Goal: Transaction & Acquisition: Obtain resource

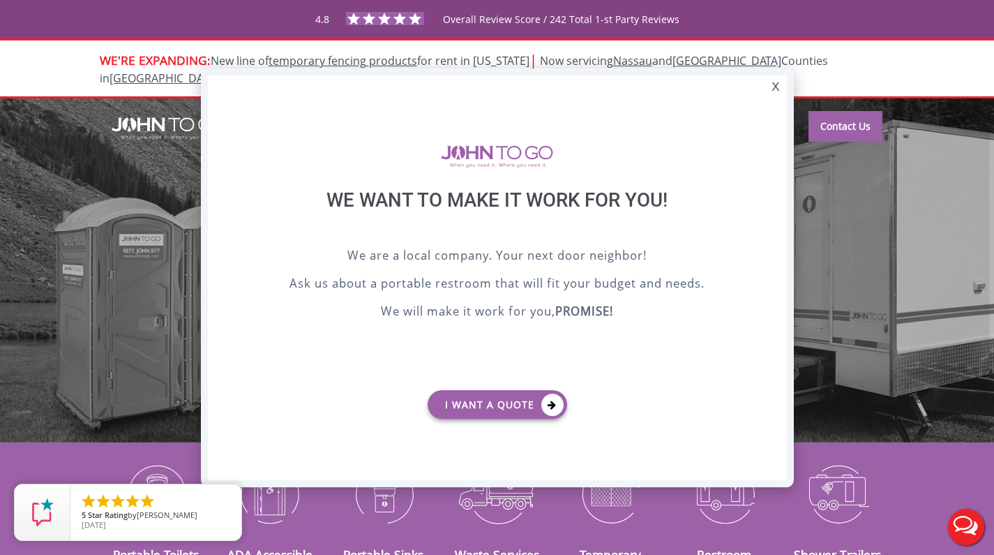
click at [776, 88] on div "X" at bounding box center [776, 87] width 22 height 24
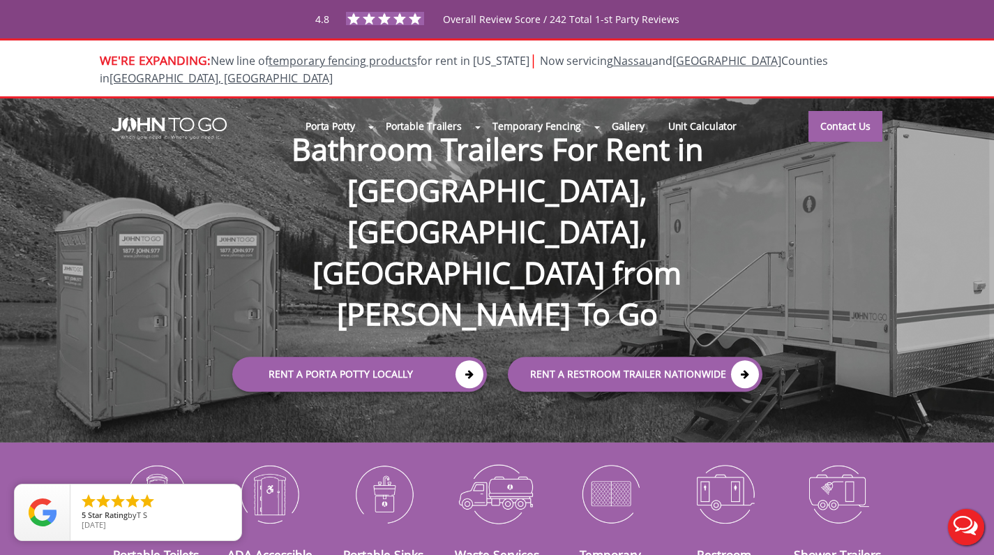
drag, startPoint x: 873, startPoint y: 195, endPoint x: 860, endPoint y: 195, distance: 12.6
click at [874, 196] on div "Porta Potty Portable Toilets ADA Accessible Units Portable Sinks Waste Services…" at bounding box center [497, 270] width 994 height 344
click at [148, 117] on img at bounding box center [169, 128] width 115 height 22
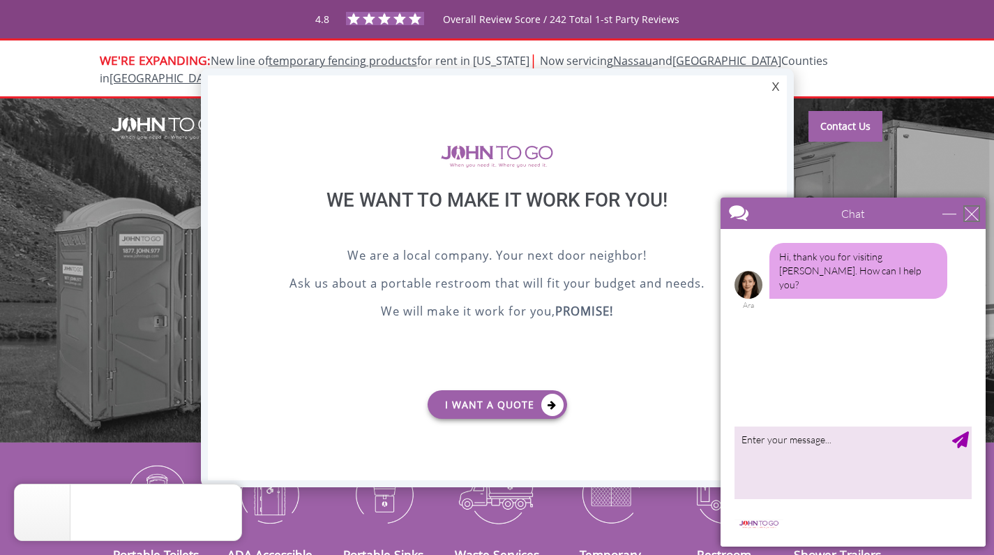
click at [974, 210] on div "close" at bounding box center [972, 214] width 14 height 14
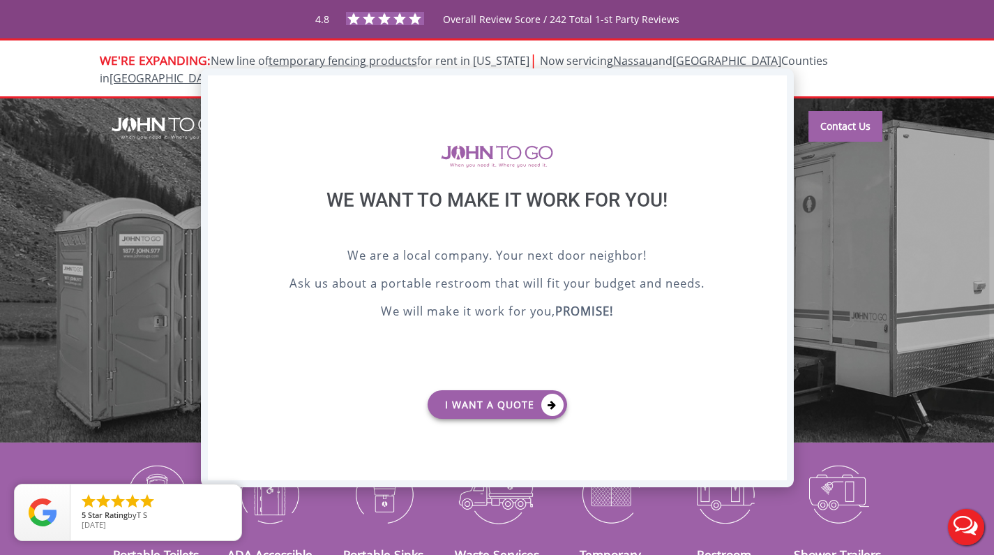
click at [777, 89] on div "X" at bounding box center [776, 87] width 22 height 24
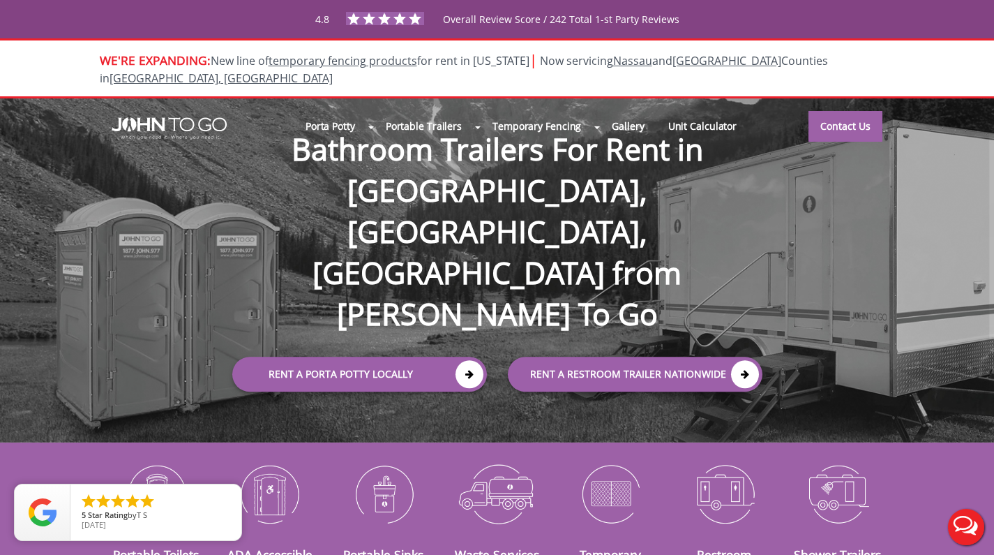
click at [916, 211] on div "Porta Potty Portable Toilets ADA Accessible Units Portable Sinks Waste Services…" at bounding box center [497, 270] width 994 height 344
click at [876, 155] on div "Porta Potty Portable Toilets ADA Accessible Units Portable Sinks Waste Services…" at bounding box center [497, 270] width 994 height 344
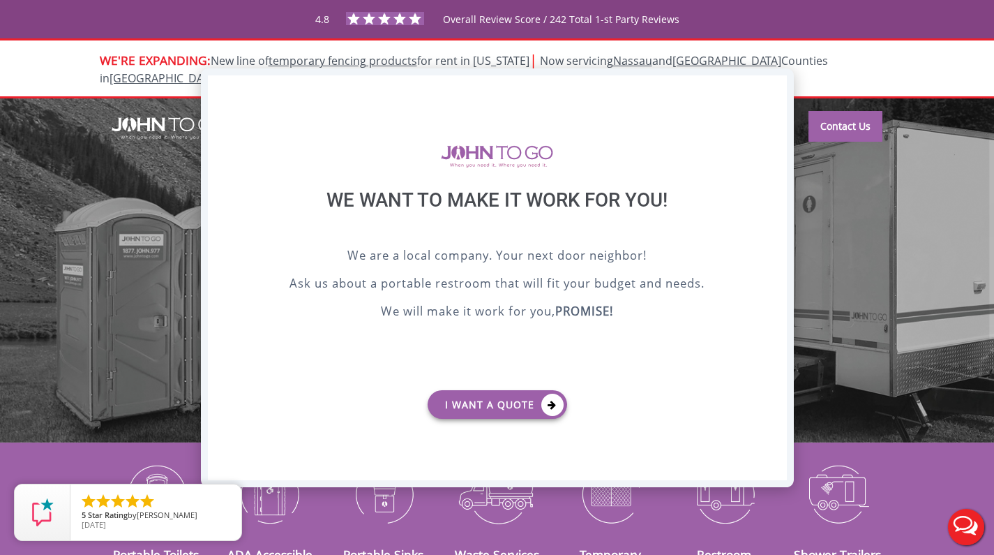
click at [774, 86] on div "X" at bounding box center [776, 87] width 22 height 24
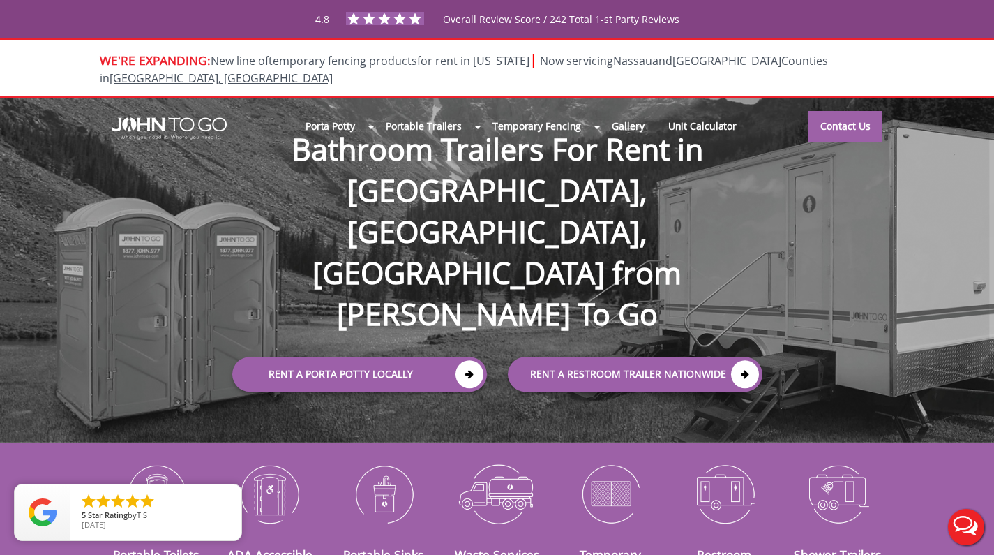
click at [846, 19] on div "4.8 Overall Review Score / 242 Total 1-st Party Reviews" at bounding box center [496, 19] width 899 height 24
click at [145, 8] on div "4.8 Overall Review Score / 242 Total 1-st Party Reviews" at bounding box center [496, 19] width 899 height 24
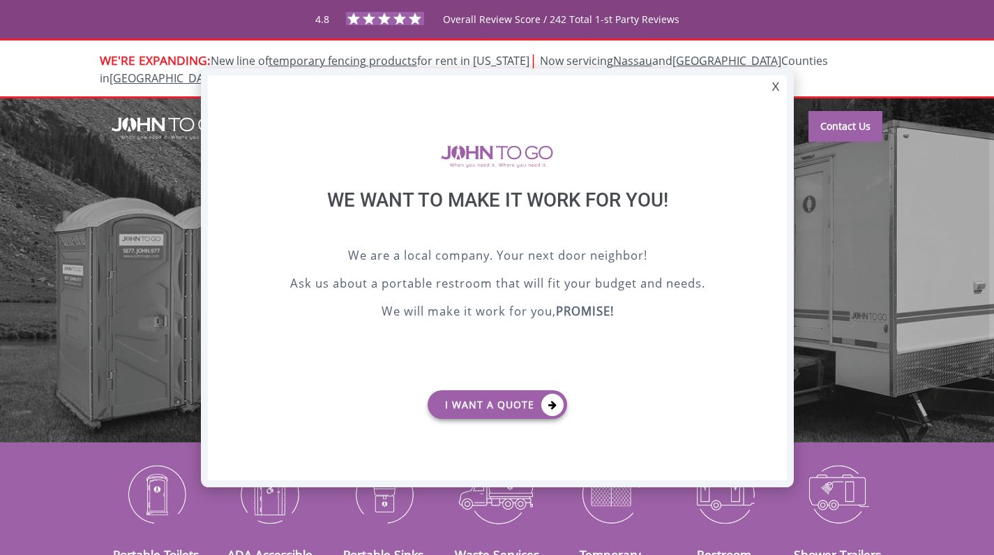
click at [575, 227] on div "We want to make it work for you!" at bounding box center [497, 217] width 509 height 58
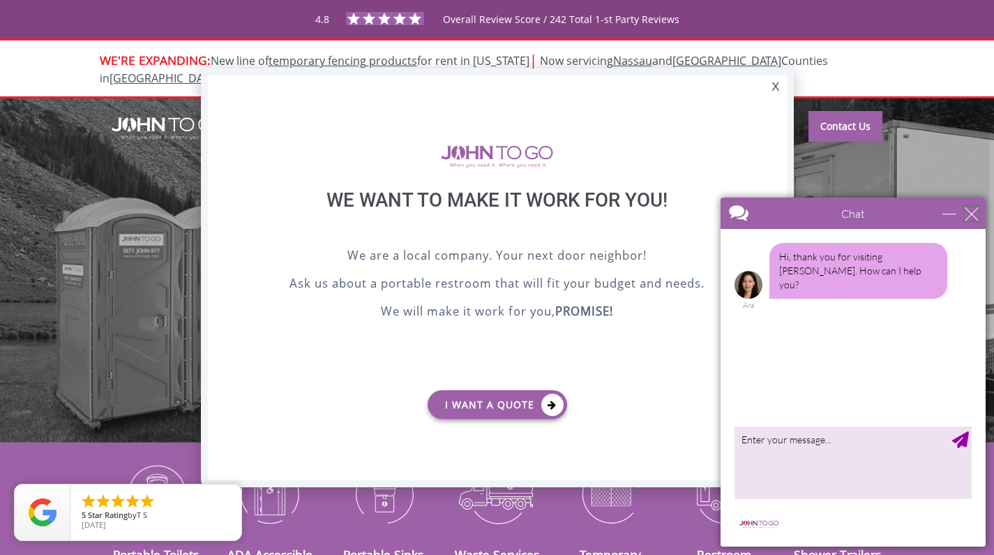
click at [967, 211] on div "close" at bounding box center [972, 214] width 14 height 14
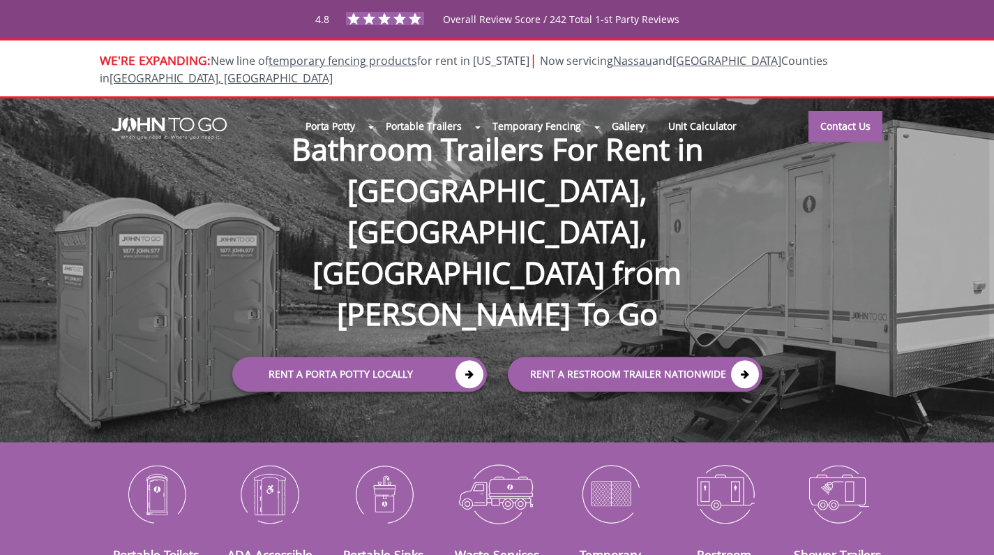
click at [908, 237] on div "Porta Potty Portable Toilets ADA Accessible Units Portable Sinks Waste Services…" at bounding box center [497, 270] width 994 height 344
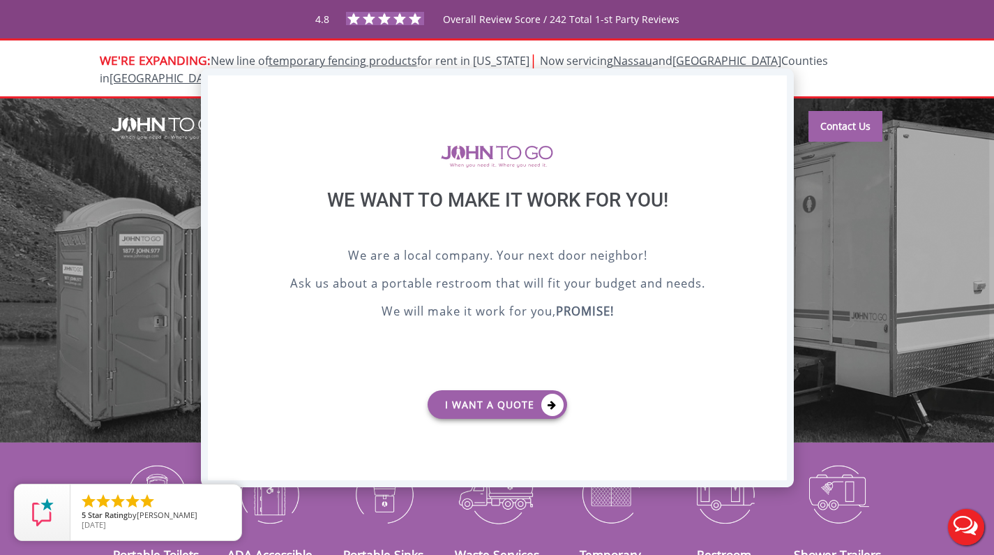
click at [774, 84] on div "X" at bounding box center [776, 87] width 22 height 24
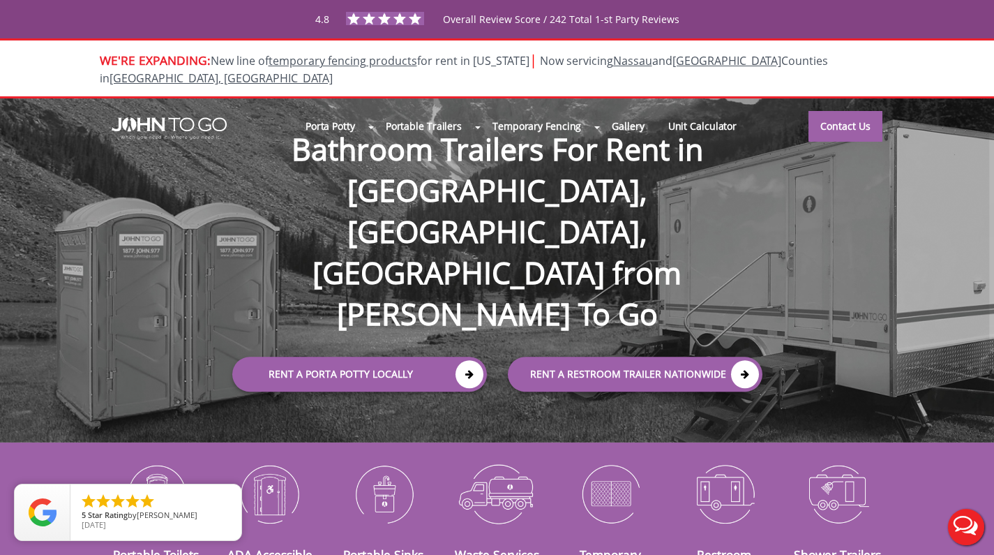
click at [189, 207] on div "Porta Potty Portable Toilets ADA Accessible Units Portable Sinks Waste Services…" at bounding box center [497, 270] width 994 height 344
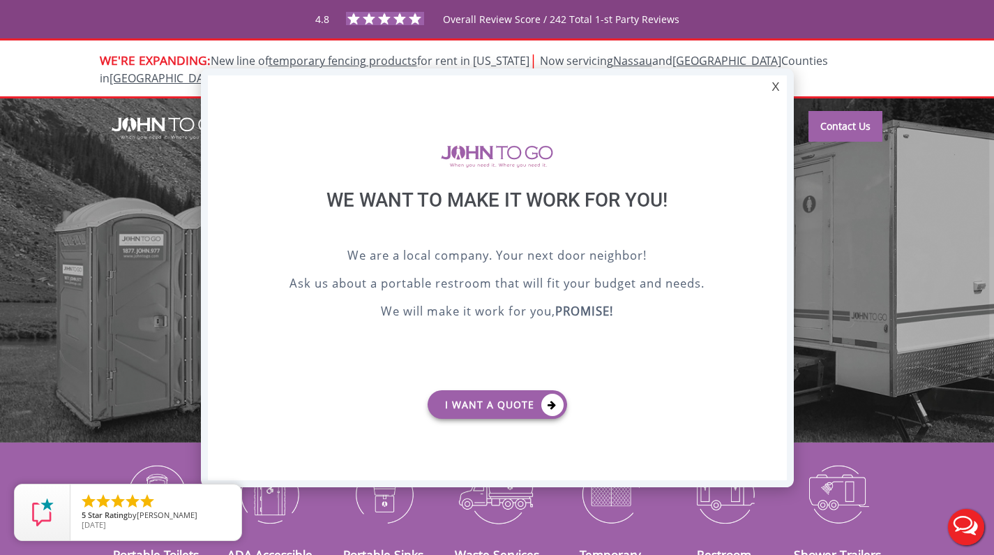
click at [752, 347] on div "We want to make it work for you! We are a local company. Your next door neighbo…" at bounding box center [497, 282] width 537 height 344
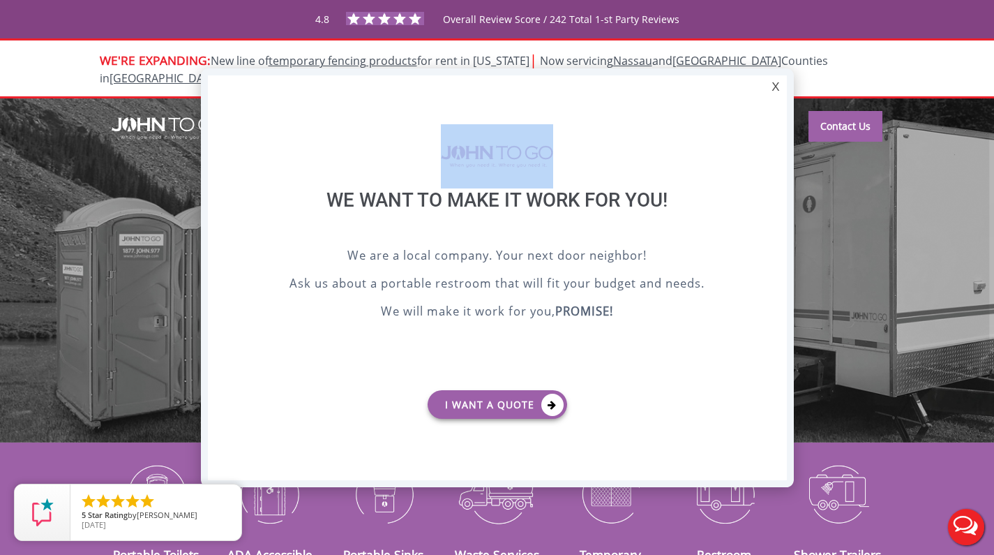
drag, startPoint x: 777, startPoint y: 84, endPoint x: 722, endPoint y: 180, distance: 110.6
click at [722, 180] on div "X We want to make it work for you! We are a local company. Your next door neigh…" at bounding box center [497, 277] width 593 height 419
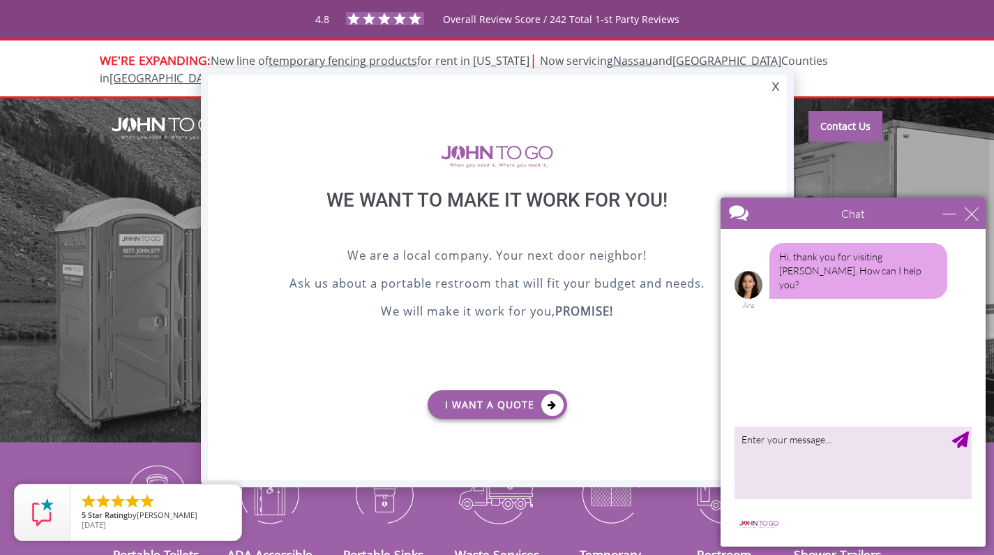
click at [590, 308] on b "PROMISE!" at bounding box center [584, 311] width 58 height 16
click at [976, 211] on div "close" at bounding box center [972, 214] width 14 height 14
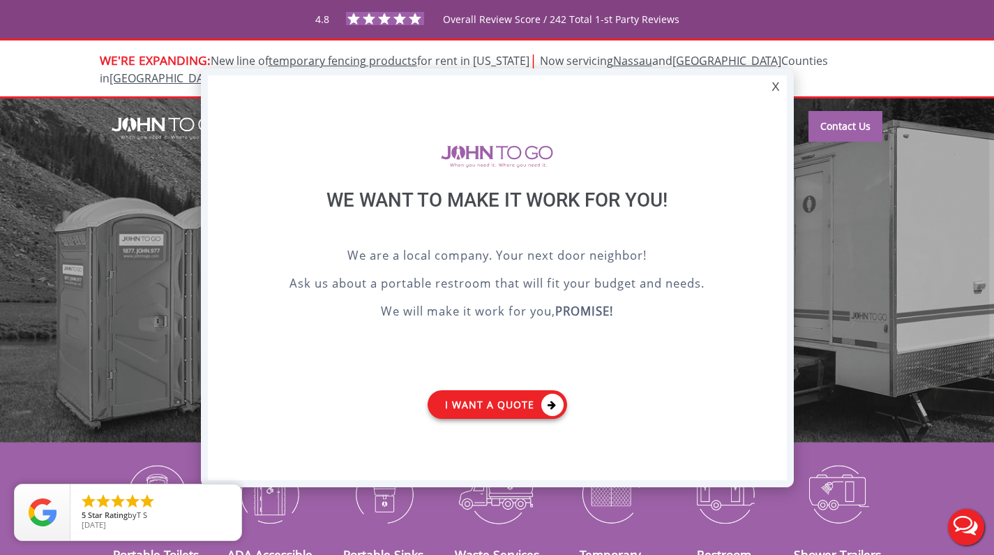
click at [493, 396] on link "I want a Quote" at bounding box center [498, 404] width 140 height 29
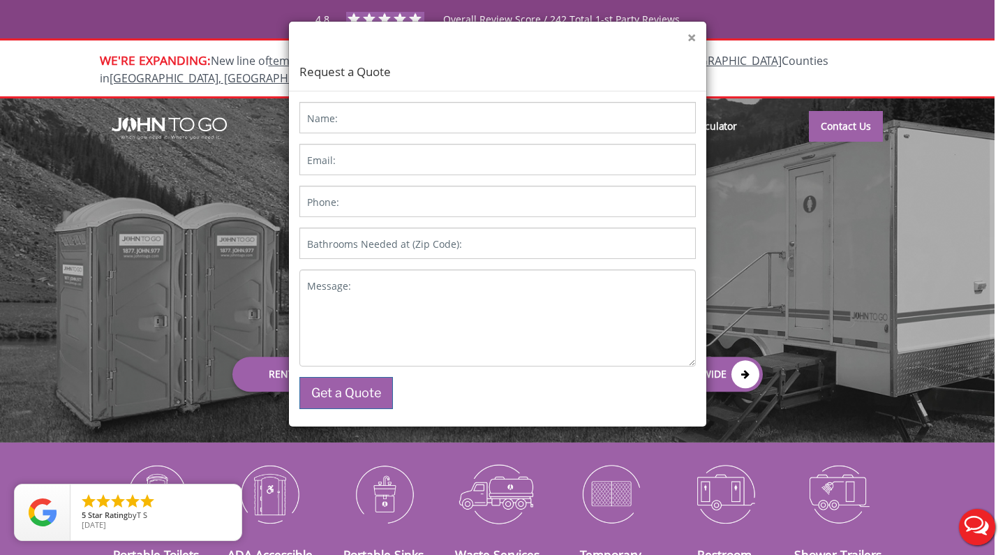
click at [685, 36] on div "× Request a Quote" at bounding box center [497, 57] width 417 height 70
click at [689, 37] on button "×" at bounding box center [691, 38] width 8 height 15
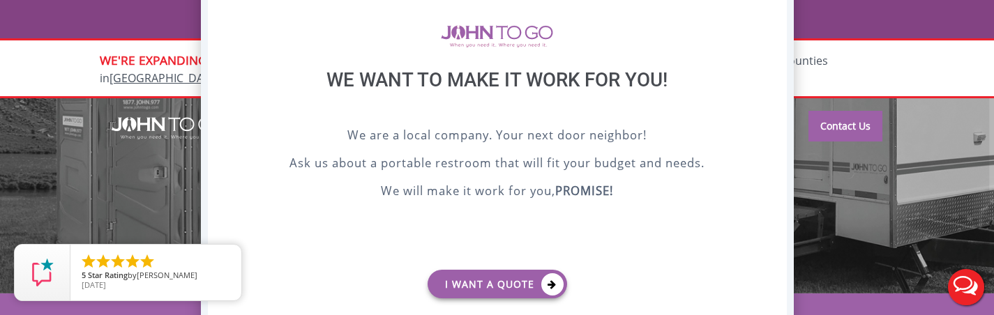
click at [704, 190] on p "We will make it work for you, PROMISE!" at bounding box center [497, 192] width 509 height 21
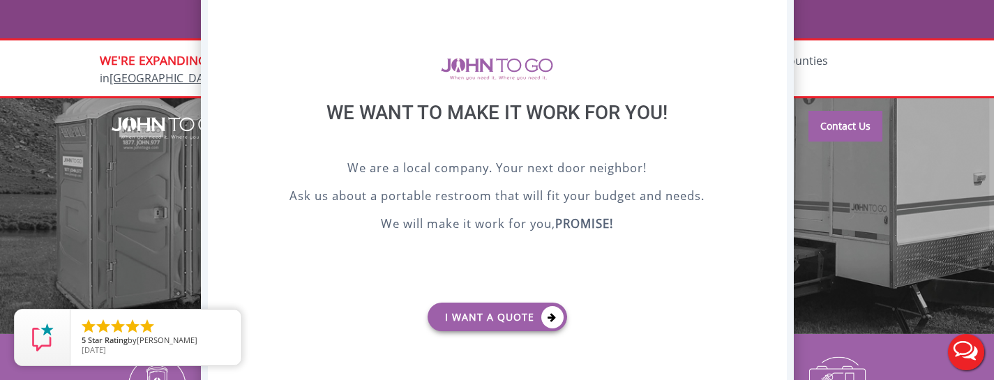
click at [775, 3] on div "X" at bounding box center [776, 0] width 22 height 24
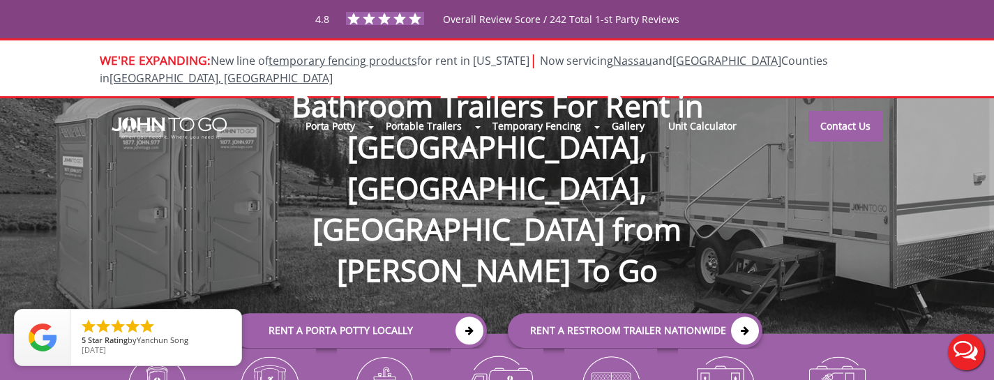
click at [905, 232] on div "Porta Potty Portable Toilets ADA Accessible Units Portable Sinks Waste Services…" at bounding box center [497, 216] width 994 height 236
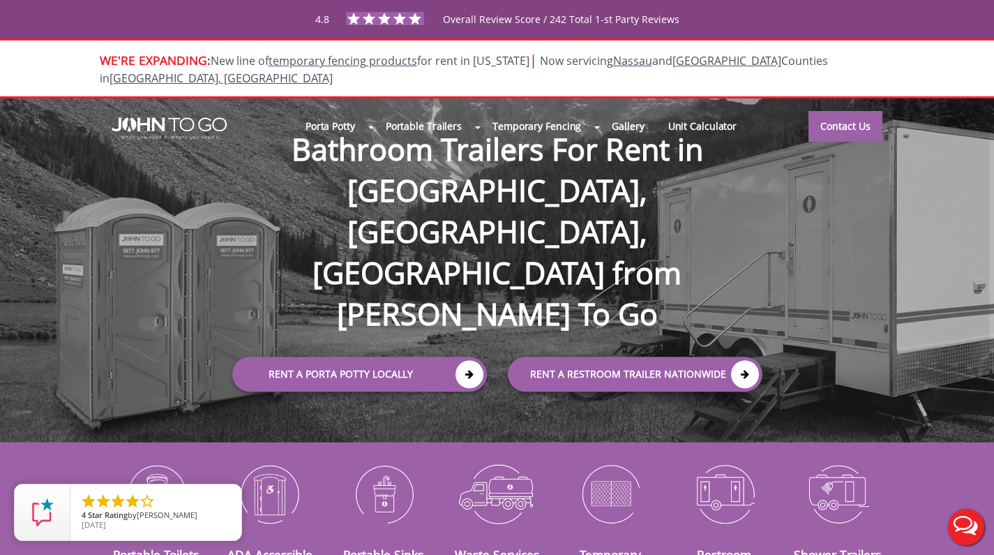
click at [431, 216] on h1 "Bathroom Trailers For Rent in [GEOGRAPHIC_DATA], [GEOGRAPHIC_DATA], [GEOGRAPHIC…" at bounding box center [497, 208] width 558 height 251
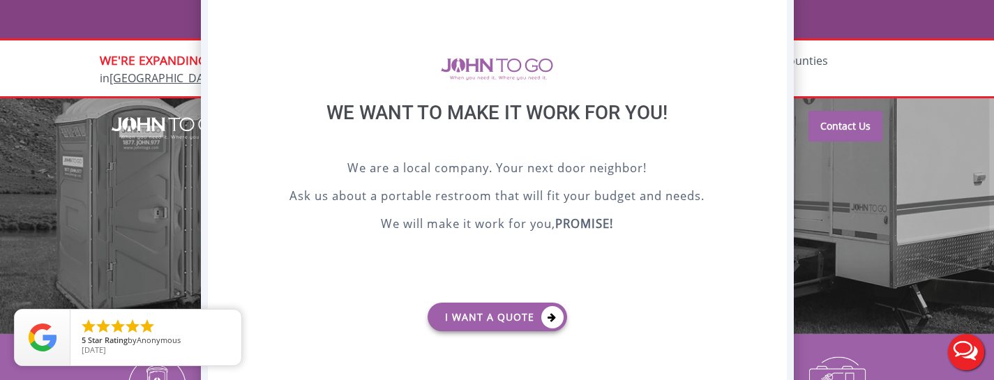
click at [777, 1] on div "X" at bounding box center [776, 0] width 22 height 24
